Goal: Register for event/course

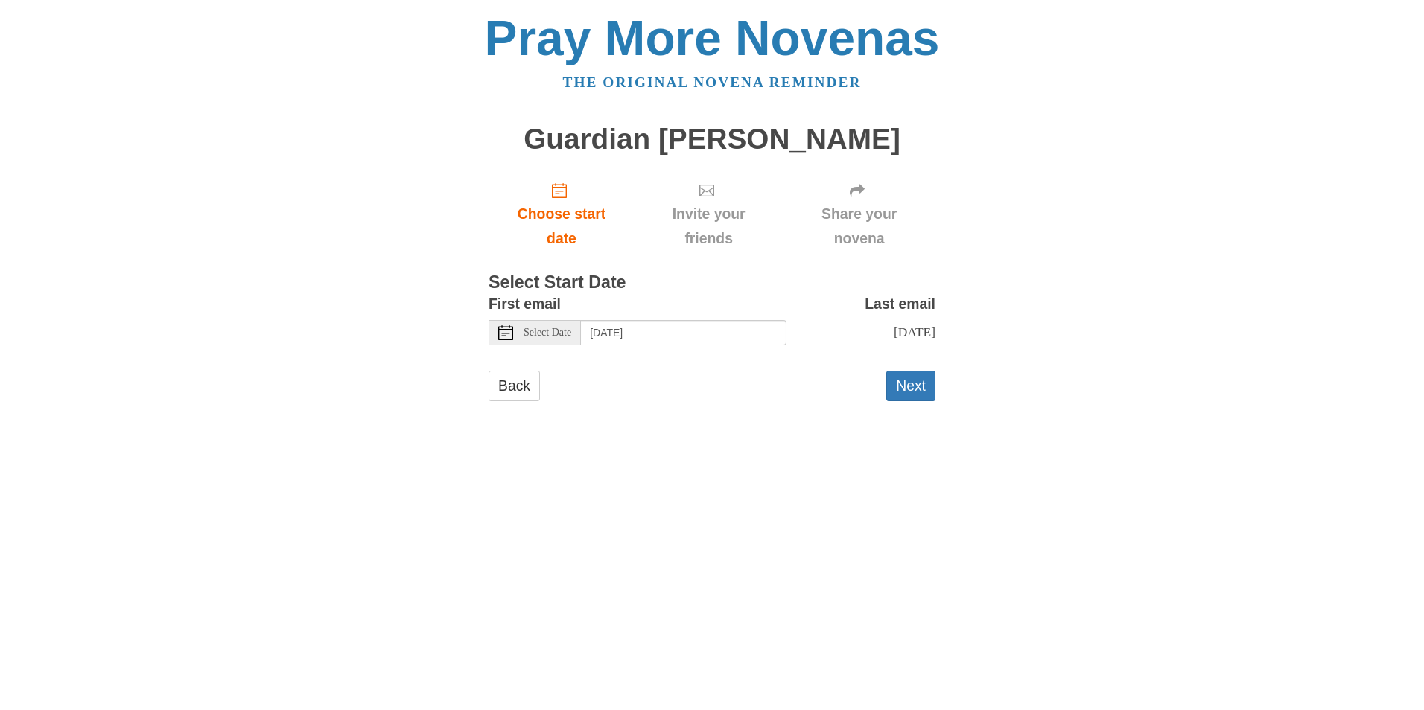
click at [548, 338] on span "Select Date" at bounding box center [547, 333] width 48 height 10
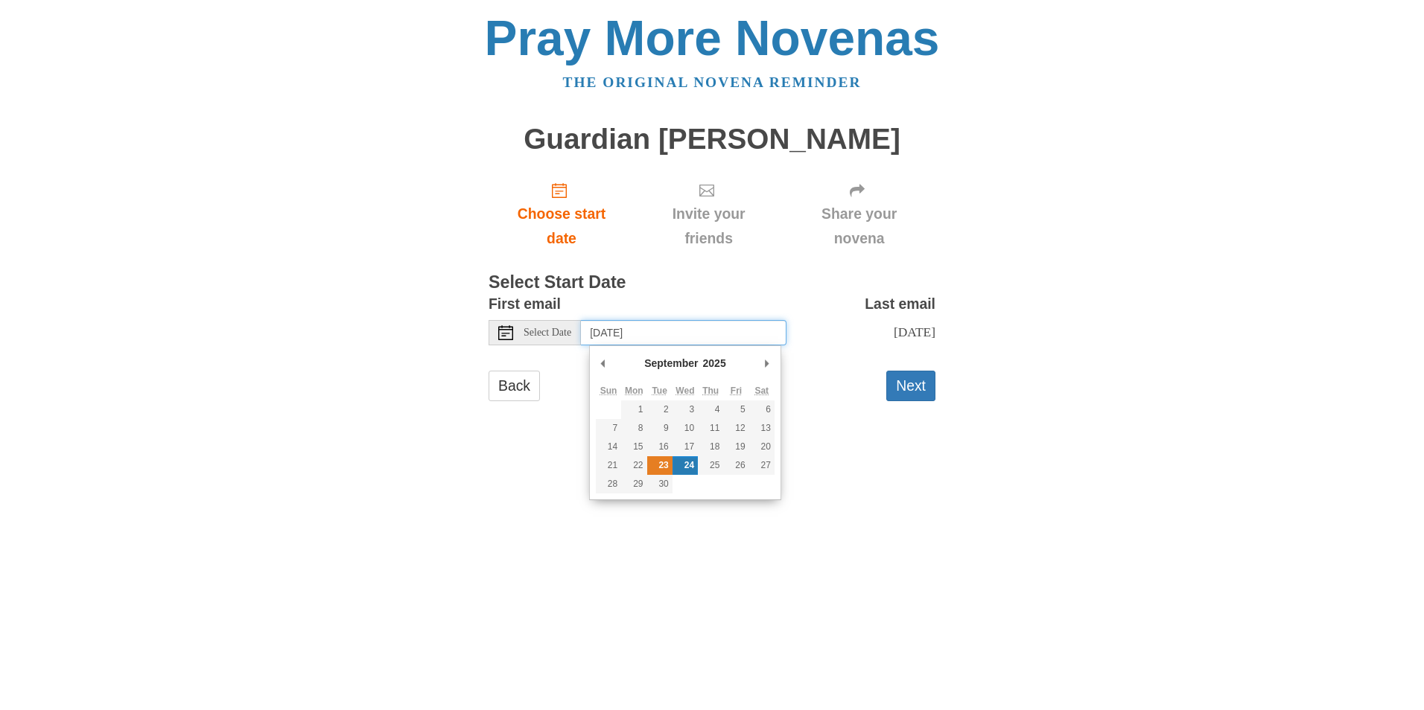
type input "Tuesday, September 23rd"
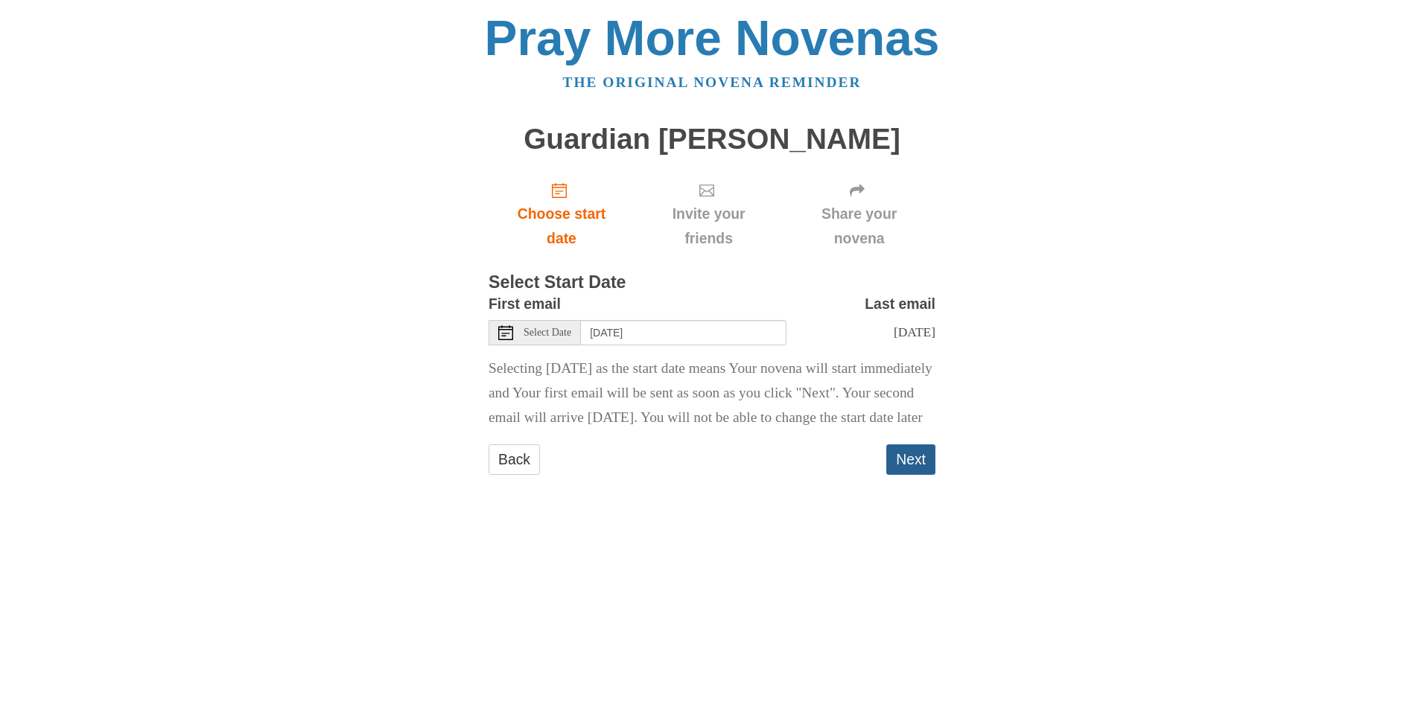
click at [919, 475] on button "Next" at bounding box center [910, 460] width 49 height 31
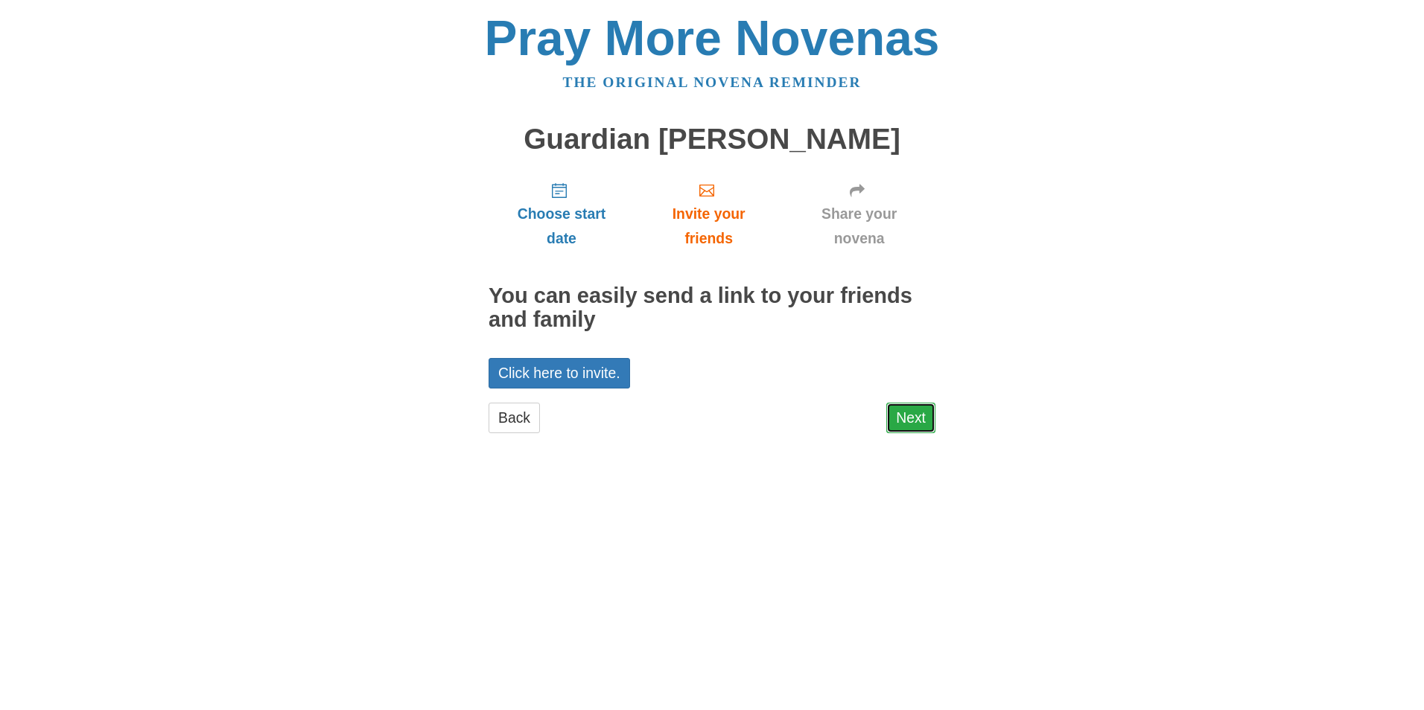
click at [913, 410] on link "Next" at bounding box center [910, 418] width 49 height 31
